Goal: Check status

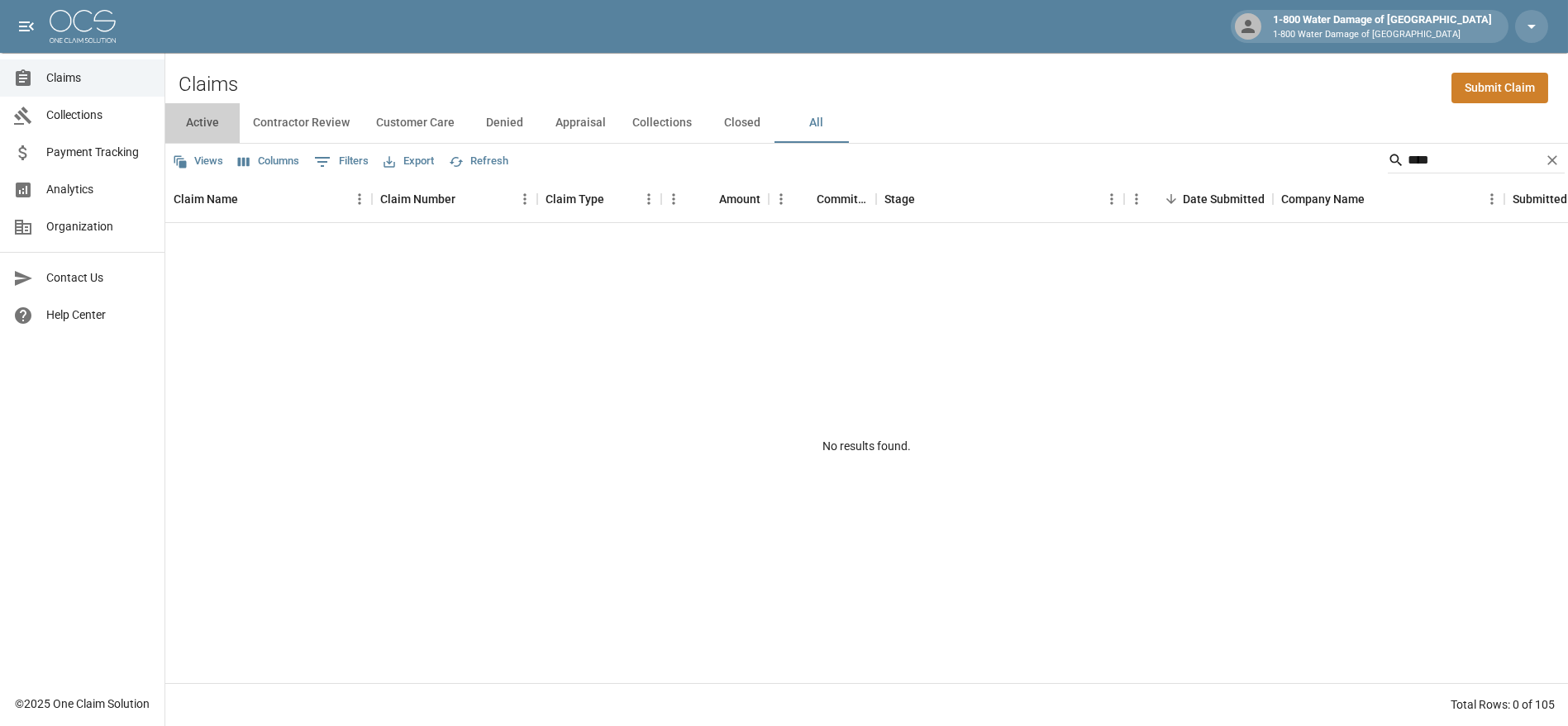
click at [199, 121] on button "Active" at bounding box center [202, 123] width 74 height 40
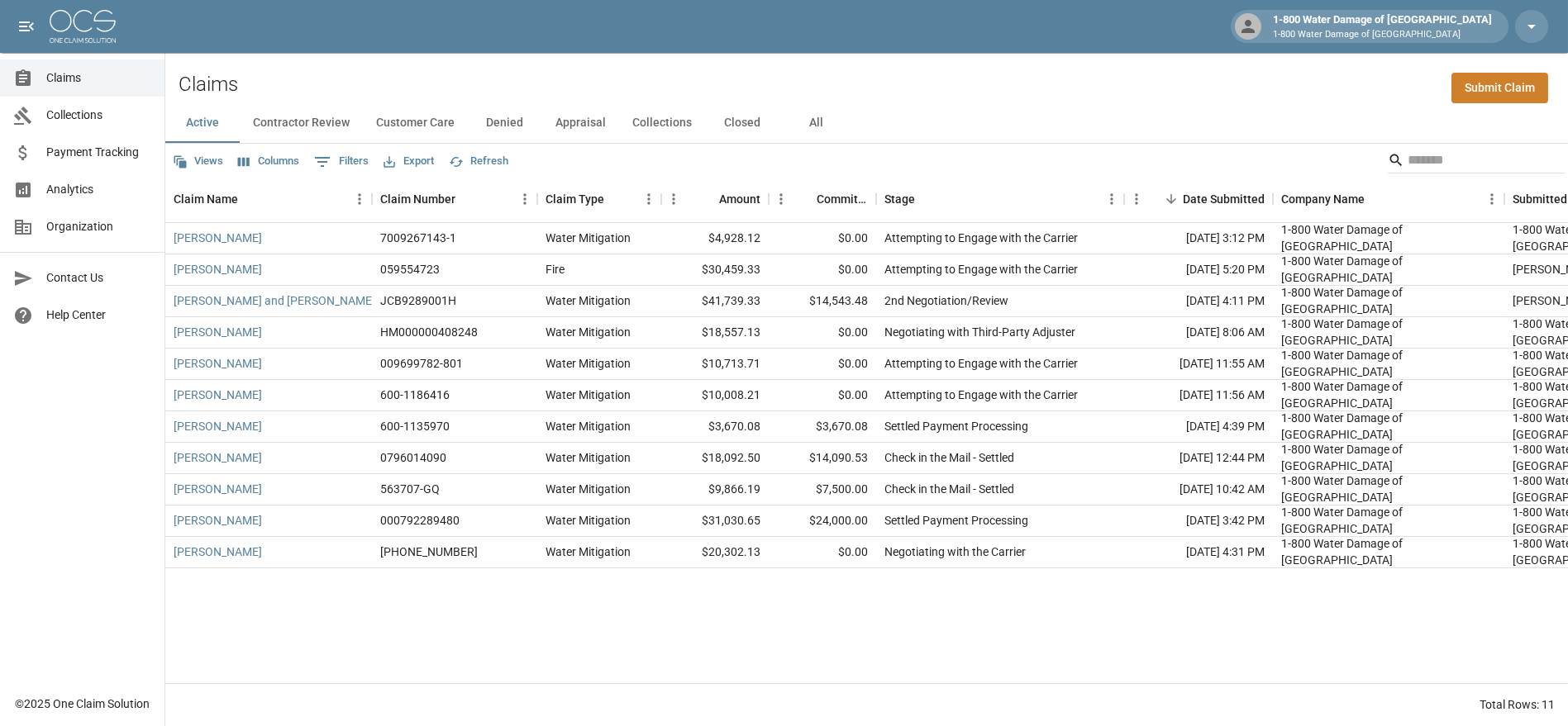
click at [570, 114] on button "Appraisal" at bounding box center [580, 123] width 77 height 40
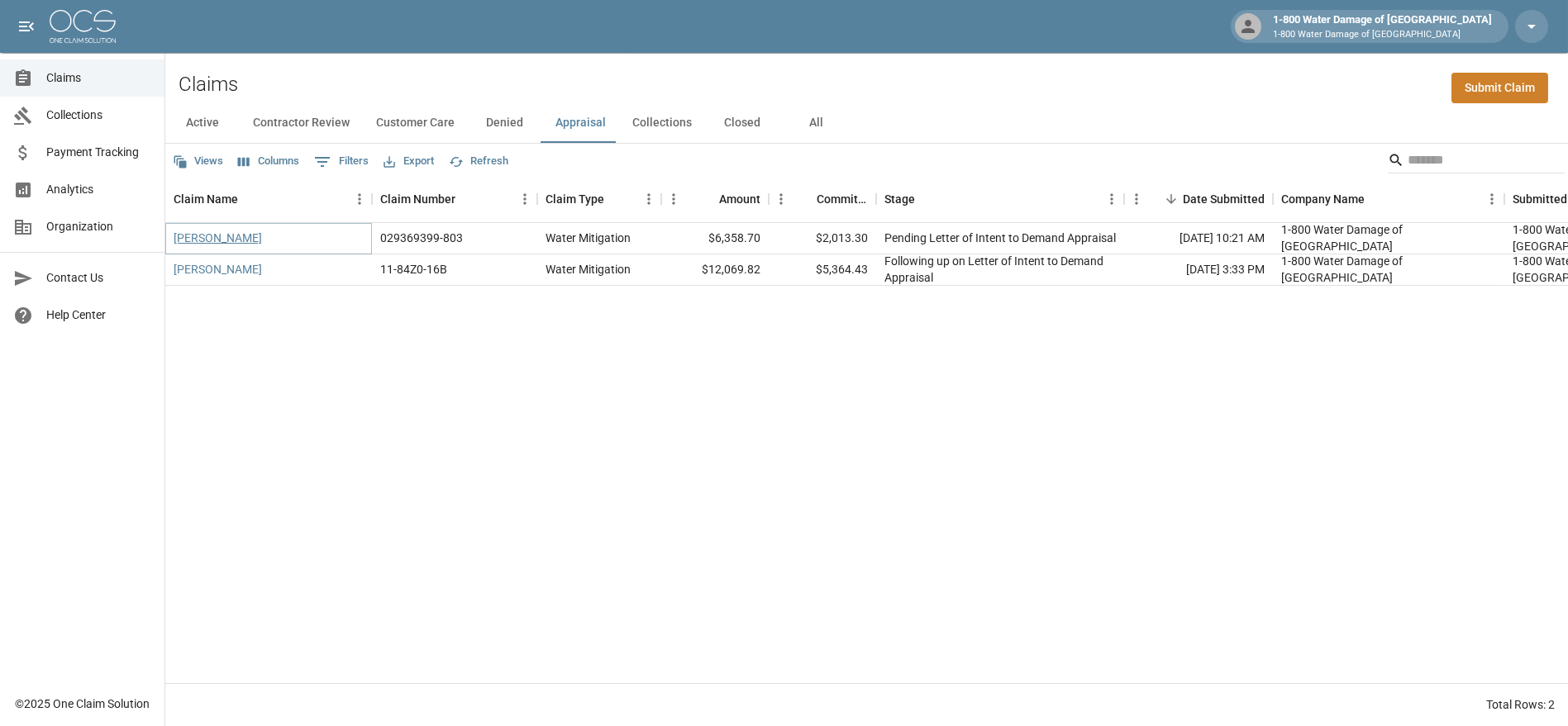
click at [197, 234] on link "[PERSON_NAME]" at bounding box center [217, 237] width 89 height 16
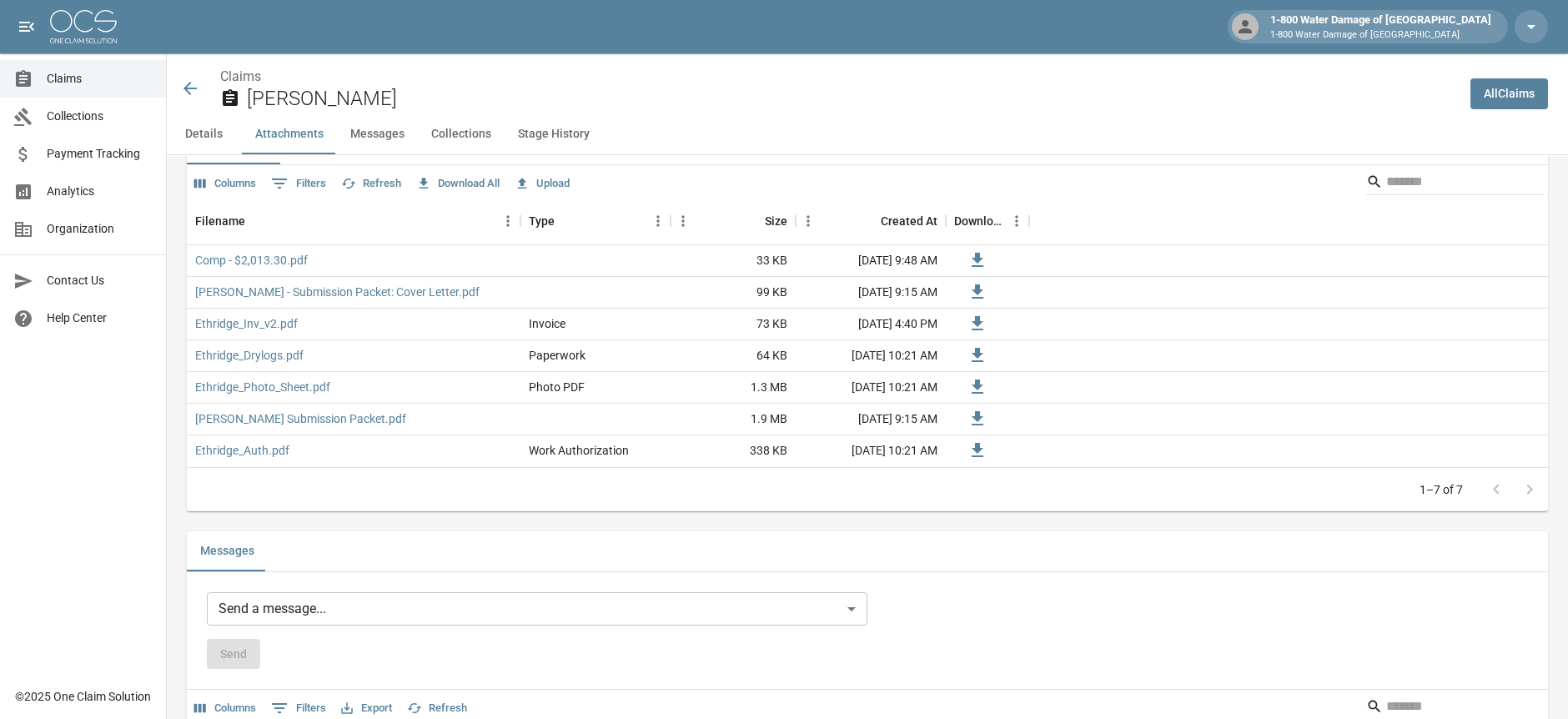
scroll to position [927, 0]
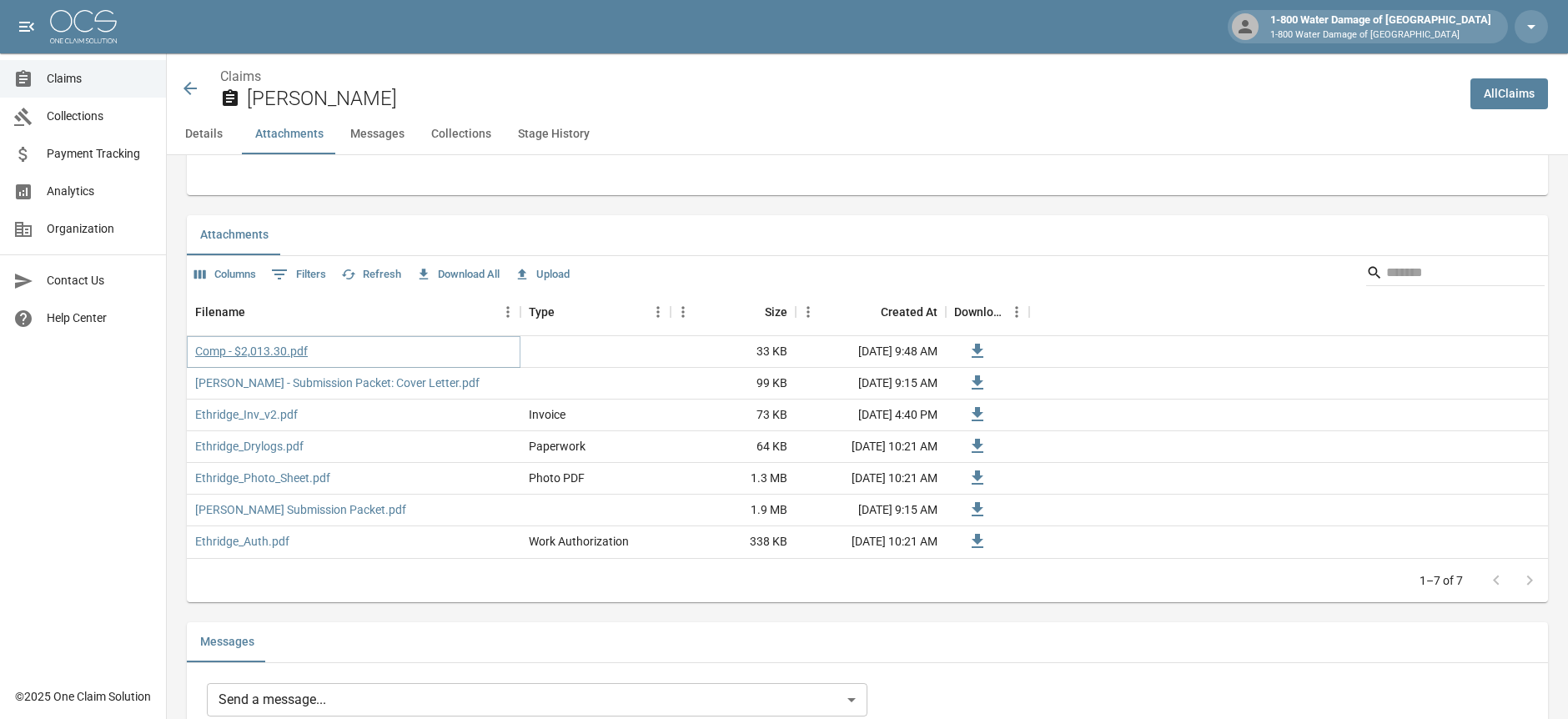
click at [264, 347] on link "Comp - $2,013.30.pdf" at bounding box center [251, 350] width 112 height 16
